Goal: Task Accomplishment & Management: Manage account settings

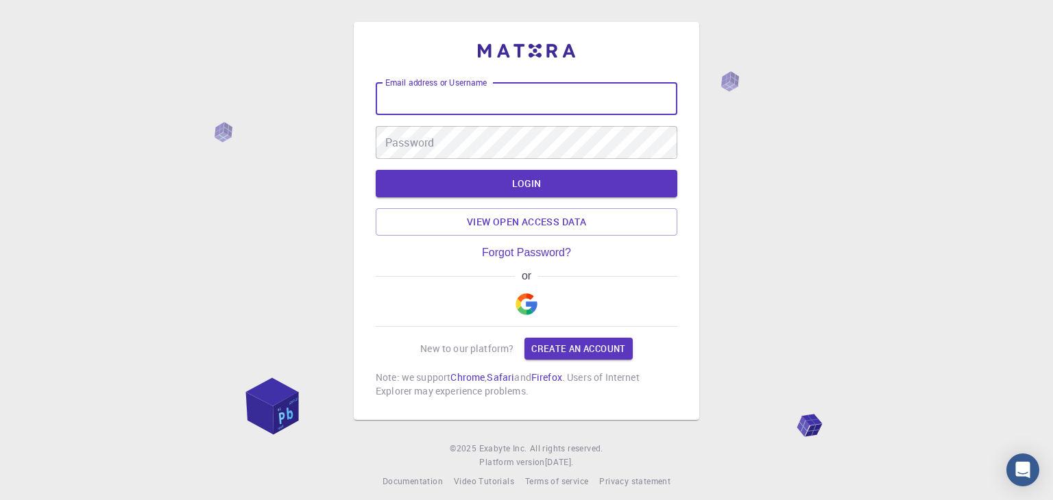
click at [414, 108] on input "Email address or Username" at bounding box center [527, 98] width 302 height 33
type input "arumugam"
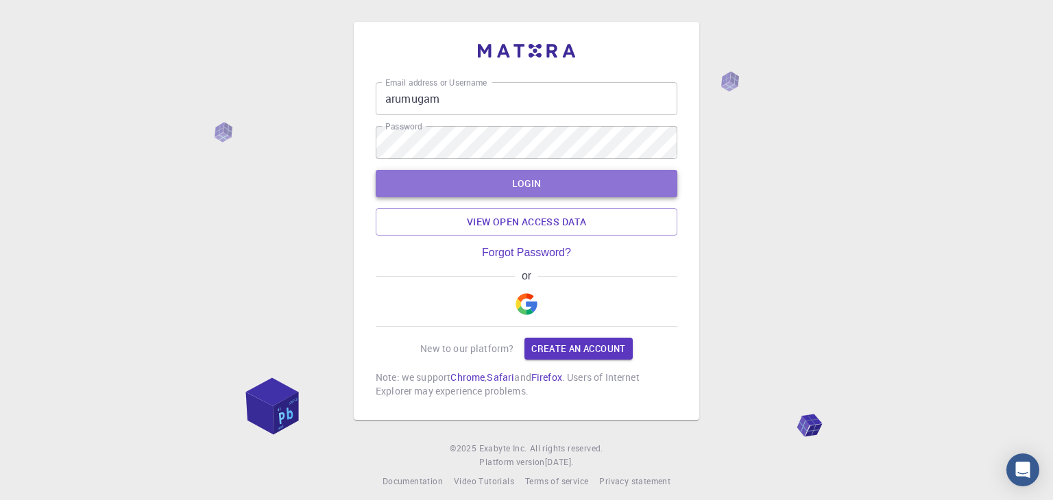
click at [519, 185] on button "LOGIN" at bounding box center [527, 183] width 302 height 27
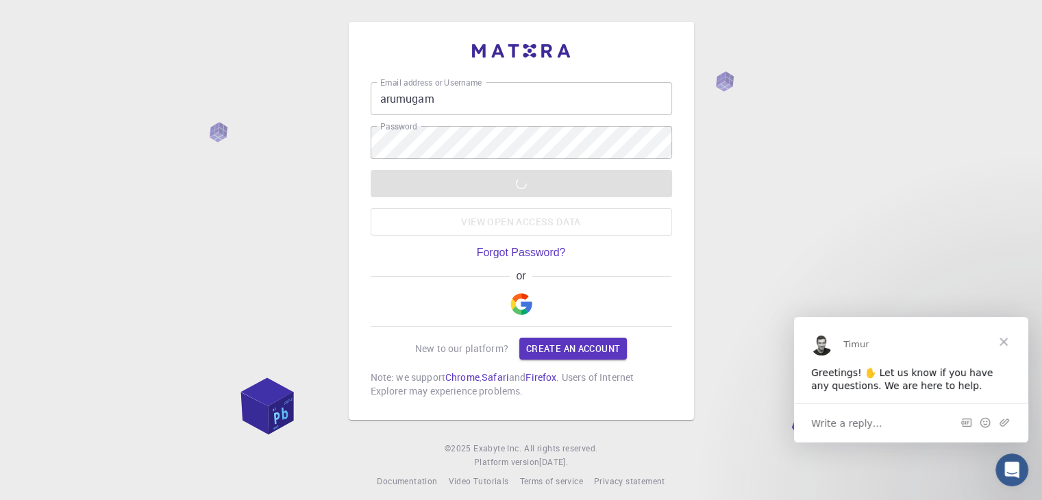
click at [756, 162] on div "Email address or Username arumugam Email address or Username Password Password …" at bounding box center [521, 255] width 1042 height 511
click at [430, 228] on div "LOGIN View open access data" at bounding box center [522, 203] width 302 height 66
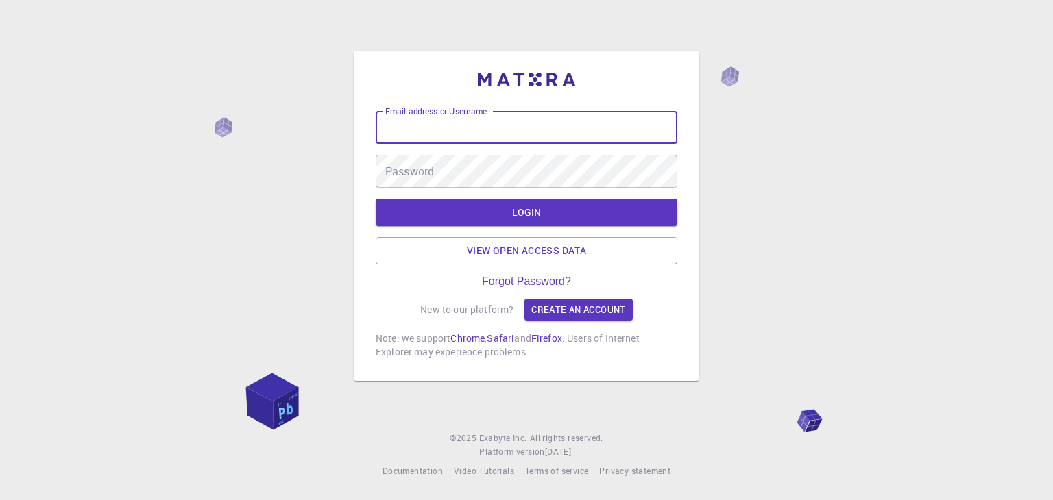
drag, startPoint x: 0, startPoint y: 0, endPoint x: 416, endPoint y: 129, distance: 435.5
click at [416, 129] on input "Email address or Username" at bounding box center [527, 127] width 302 height 33
type input "arumugam"
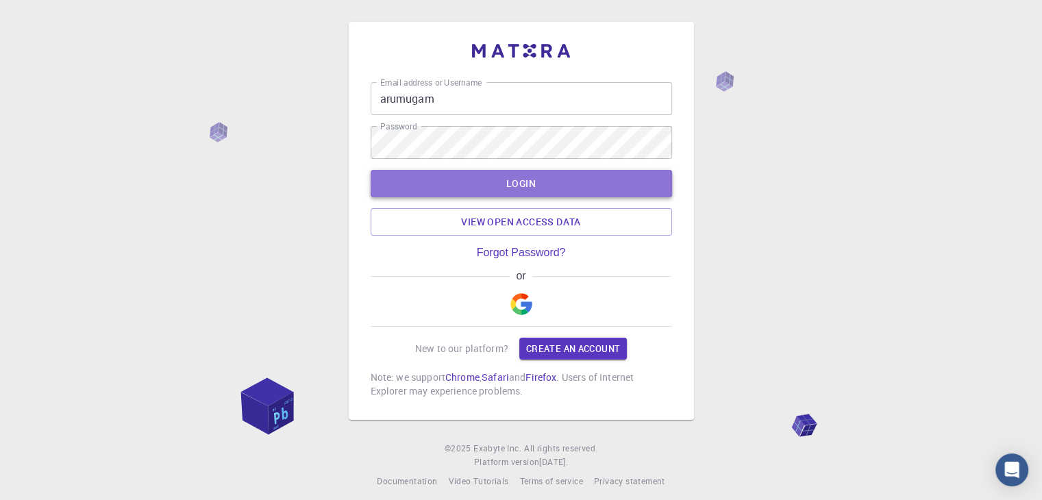
click at [472, 177] on button "LOGIN" at bounding box center [522, 183] width 302 height 27
click at [497, 182] on button "LOGIN" at bounding box center [522, 183] width 302 height 27
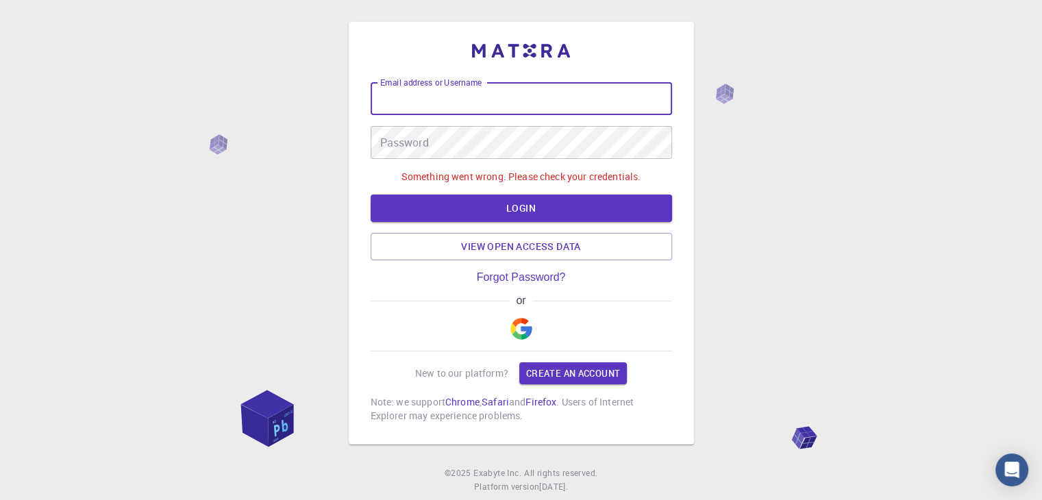
click at [458, 94] on input "Email address or Username" at bounding box center [522, 98] width 302 height 33
type input "arumugam"
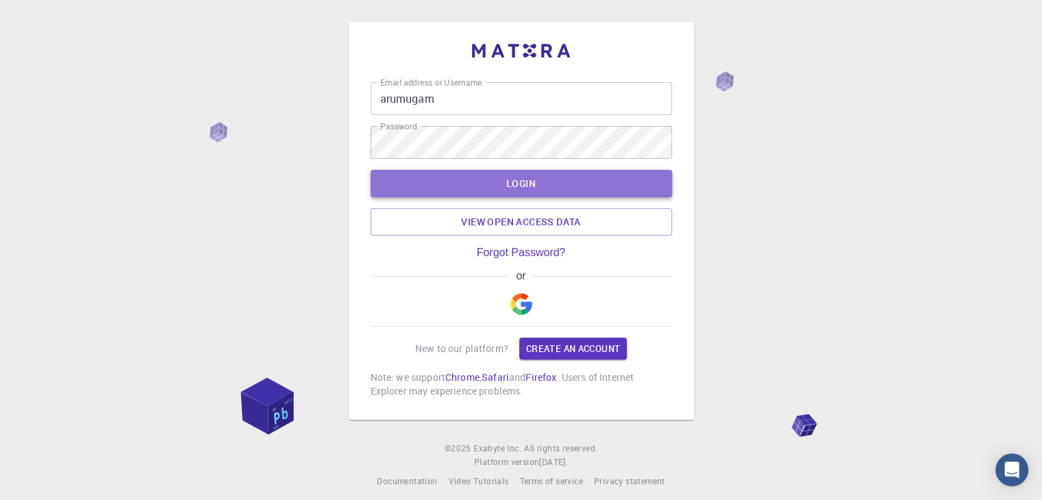
click at [492, 184] on button "LOGIN" at bounding box center [522, 183] width 302 height 27
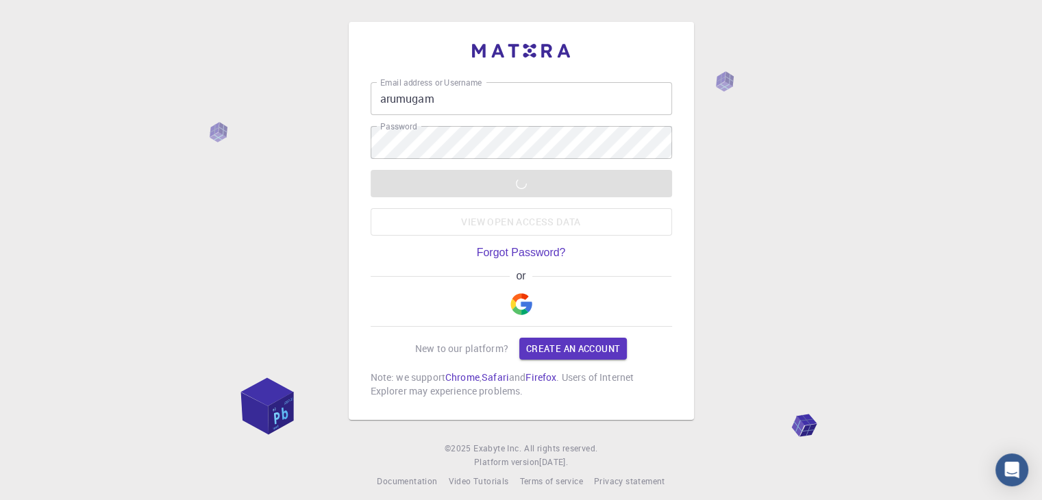
click at [492, 184] on div "LOGIN View open access data" at bounding box center [522, 203] width 302 height 66
